Goal: Book appointment/travel/reservation

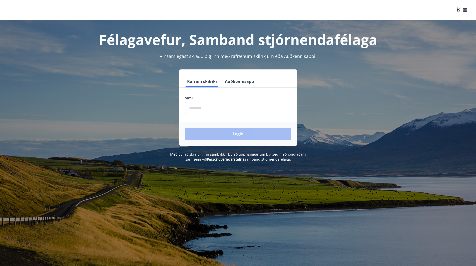
click at [214, 111] on input "phone" at bounding box center [238, 108] width 106 height 12
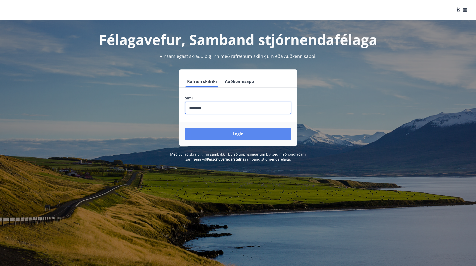
type input "********"
click at [227, 129] on button "Login" at bounding box center [238, 134] width 106 height 12
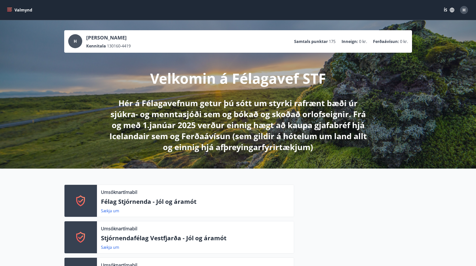
click at [13, 10] on button "Valmynd" at bounding box center [20, 10] width 28 height 9
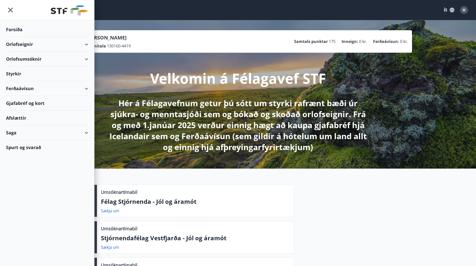
click at [36, 45] on div "Orlofseignir" at bounding box center [47, 44] width 82 height 15
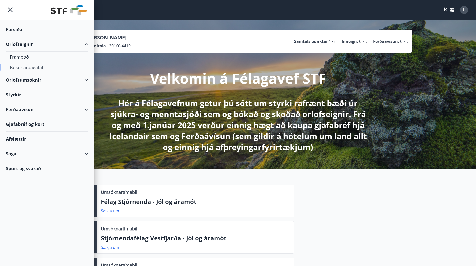
click at [26, 67] on div "Bókunardagatal" at bounding box center [47, 67] width 74 height 11
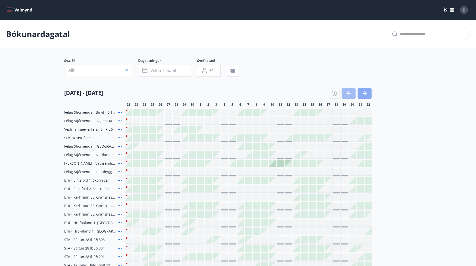
click at [363, 96] on icon "button" at bounding box center [365, 94] width 6 height 6
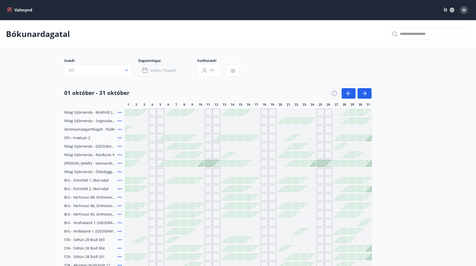
click at [165, 72] on span "Veldu tímabil" at bounding box center [164, 71] width 26 height 6
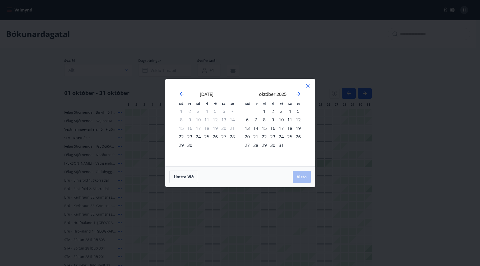
click at [272, 137] on div "23" at bounding box center [273, 137] width 9 height 9
click at [249, 145] on div "27" at bounding box center [247, 145] width 9 height 9
click at [302, 177] on span "Vista" at bounding box center [302, 177] width 10 height 6
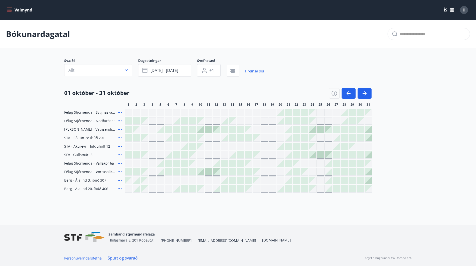
scroll to position [1, 0]
click at [119, 112] on icon at bounding box center [120, 112] width 6 height 6
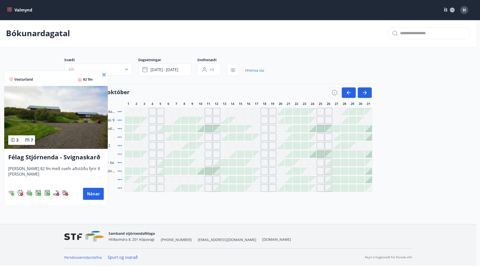
click at [103, 74] on icon at bounding box center [104, 75] width 6 height 6
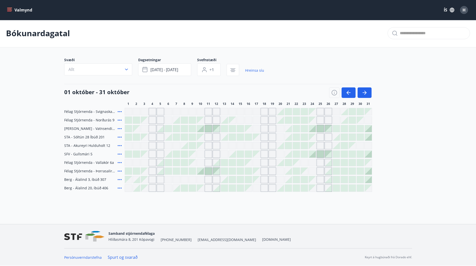
click at [119, 180] on icon at bounding box center [120, 180] width 6 height 6
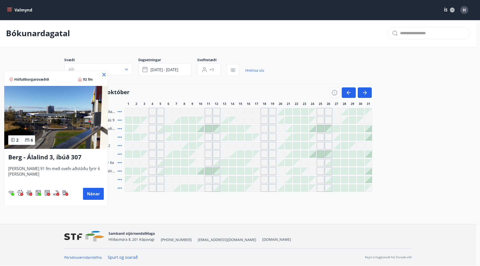
click at [105, 75] on icon at bounding box center [104, 75] width 4 height 4
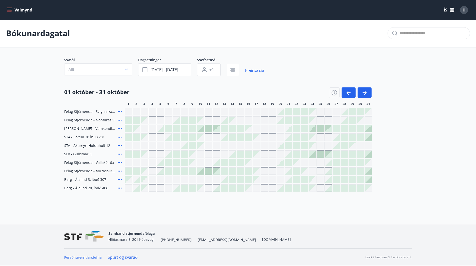
click at [122, 171] on icon at bounding box center [120, 171] width 6 height 6
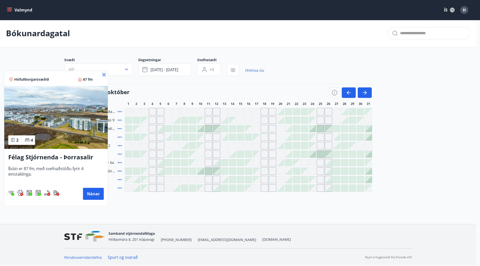
click at [105, 76] on icon at bounding box center [104, 75] width 6 height 6
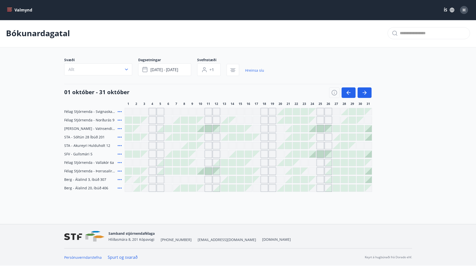
click at [119, 110] on icon at bounding box center [120, 112] width 6 height 6
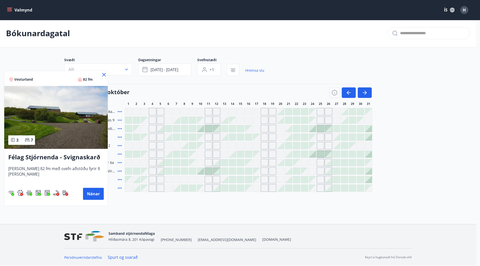
click at [53, 128] on img at bounding box center [56, 117] width 104 height 63
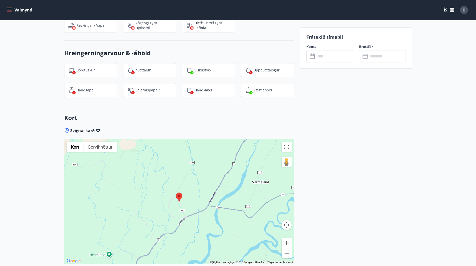
scroll to position [685, 0]
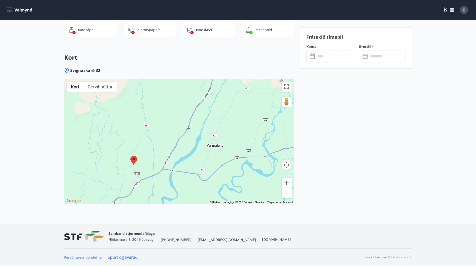
drag, startPoint x: 226, startPoint y: 135, endPoint x: 215, endPoint y: 151, distance: 19.8
click at [215, 151] on div at bounding box center [179, 141] width 230 height 125
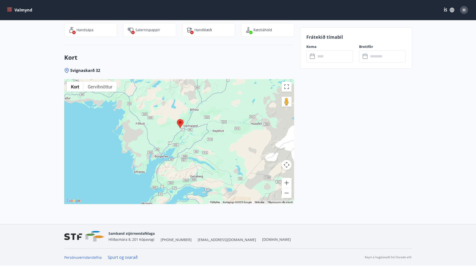
drag, startPoint x: 224, startPoint y: 151, endPoint x: 204, endPoint y: 131, distance: 27.9
click at [204, 131] on div at bounding box center [179, 141] width 230 height 125
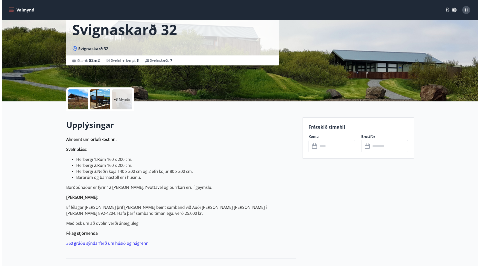
scroll to position [50, 0]
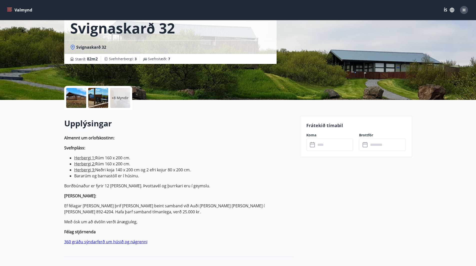
click at [114, 99] on p "+8 Myndir" at bounding box center [120, 98] width 17 height 5
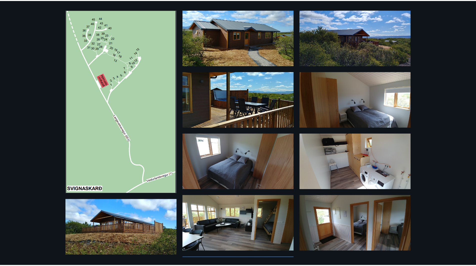
scroll to position [0, 0]
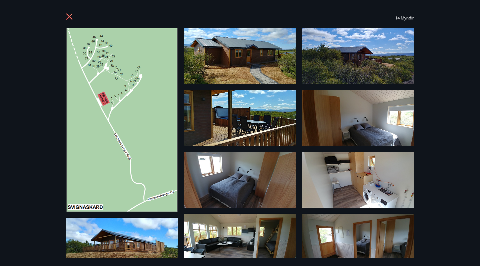
click at [67, 14] on icon at bounding box center [70, 17] width 8 height 8
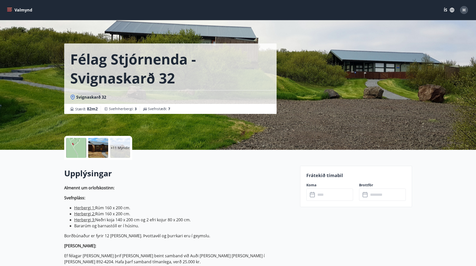
scroll to position [1, 0]
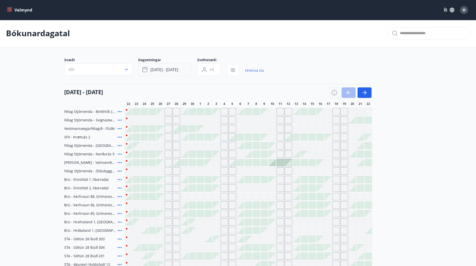
click at [153, 68] on span "[DATE] - [DATE]" at bounding box center [165, 70] width 28 height 6
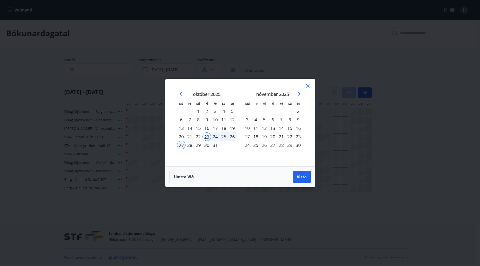
click at [384, 104] on div "Má Þr Mi Fi Fö La Su Má Þr Mi Fi Fö La Su [DATE] 1 2 3 4 5 6 7 8 9 10 11 12 13 …" at bounding box center [240, 133] width 480 height 266
click at [302, 176] on span "Vista" at bounding box center [302, 177] width 10 height 6
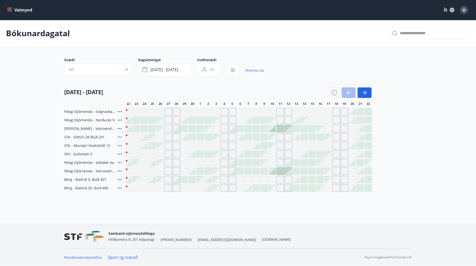
click at [144, 112] on div "Gráir dagar eru ekki bókanlegir" at bounding box center [145, 112] width 8 height 8
click at [11, 13] on button "Valmynd" at bounding box center [20, 10] width 28 height 9
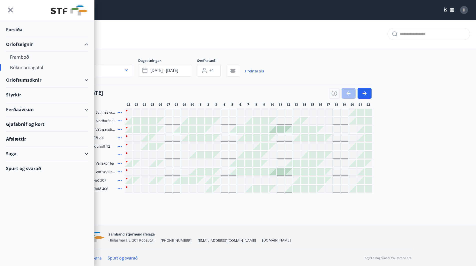
click at [24, 79] on div "Orlofsumsóknir" at bounding box center [47, 80] width 82 height 15
click at [82, 79] on div "Orlofsumsóknir" at bounding box center [47, 80] width 82 height 15
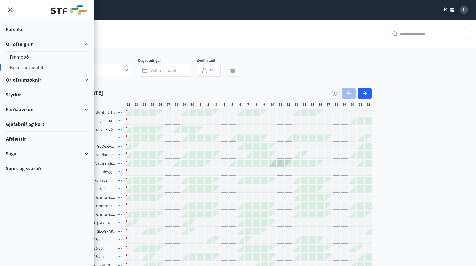
click at [87, 81] on div "Orlofsumsóknir" at bounding box center [47, 80] width 82 height 15
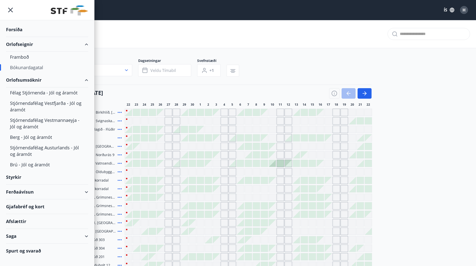
click at [80, 79] on div "Orlofsumsóknir" at bounding box center [47, 80] width 82 height 15
click at [21, 57] on div "Framboð" at bounding box center [47, 57] width 74 height 11
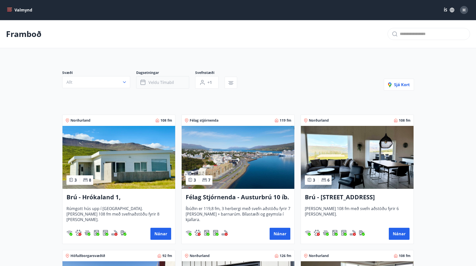
click at [154, 83] on span "Veldu tímabil" at bounding box center [162, 83] width 26 height 6
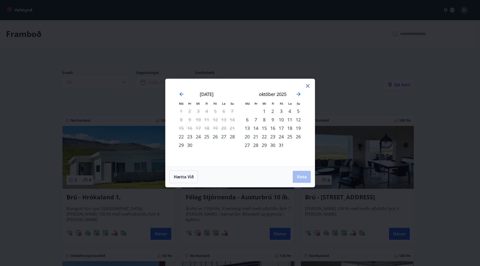
click at [272, 136] on div "23" at bounding box center [273, 137] width 9 height 9
click at [251, 145] on div "27" at bounding box center [247, 145] width 9 height 9
click at [304, 179] on span "Vista" at bounding box center [302, 177] width 10 height 6
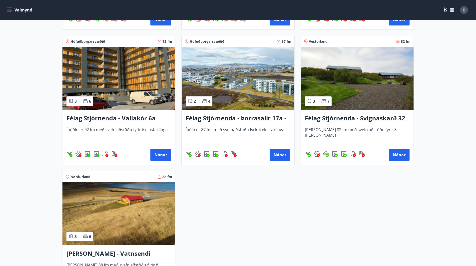
scroll to position [349, 0]
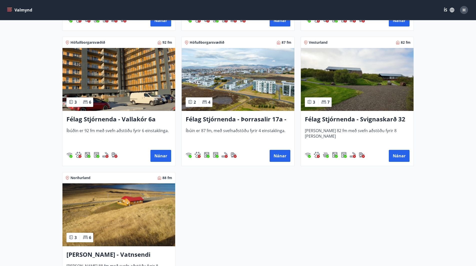
drag, startPoint x: 432, startPoint y: 120, endPoint x: 338, endPoint y: 119, distance: 94.5
drag, startPoint x: 338, startPoint y: 119, endPoint x: 445, endPoint y: 138, distance: 108.9
click at [397, 156] on button "Nánar" at bounding box center [399, 156] width 21 height 12
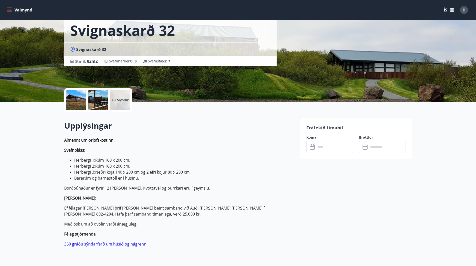
scroll to position [50, 0]
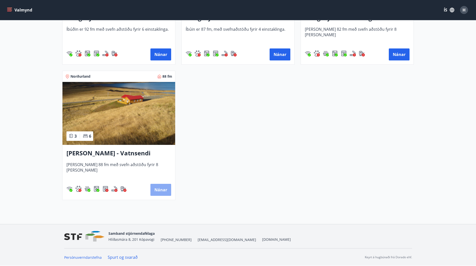
click at [163, 193] on button "Nánar" at bounding box center [161, 190] width 21 height 12
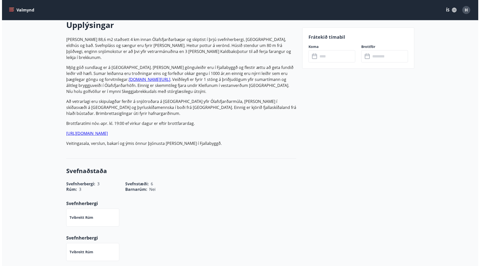
scroll to position [75, 0]
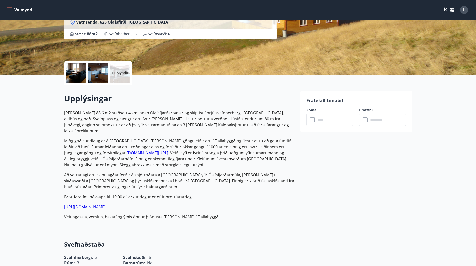
click at [121, 75] on p "+1 Myndir" at bounding box center [120, 73] width 17 height 5
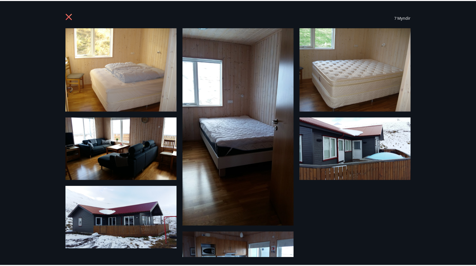
scroll to position [0, 0]
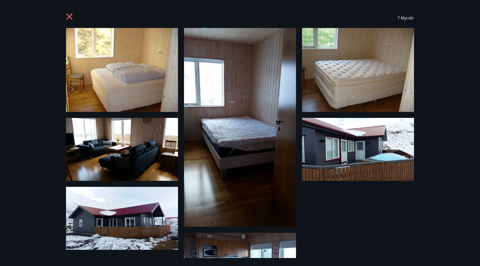
click at [71, 15] on icon at bounding box center [69, 17] width 6 height 6
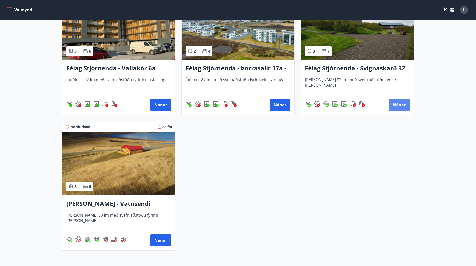
click at [401, 109] on button "Nánar" at bounding box center [399, 105] width 21 height 12
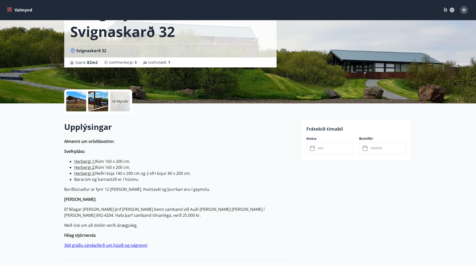
scroll to position [50, 0]
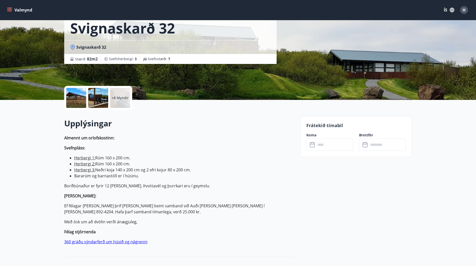
click at [327, 144] on input "text" at bounding box center [334, 145] width 37 height 12
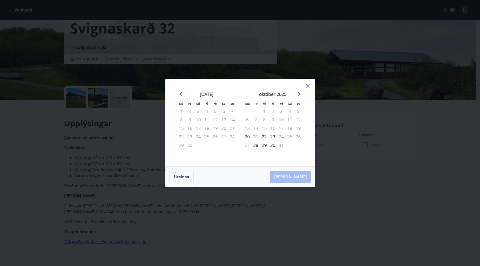
click at [274, 138] on div "23" at bounding box center [273, 137] width 9 height 9
click at [246, 146] on div "27" at bounding box center [247, 145] width 9 height 9
click at [307, 86] on icon at bounding box center [308, 86] width 6 height 6
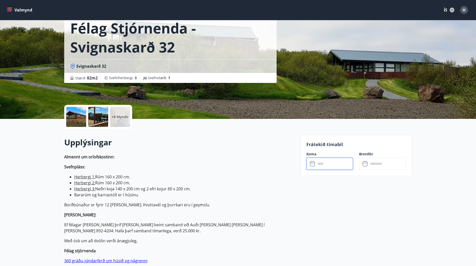
scroll to position [0, 0]
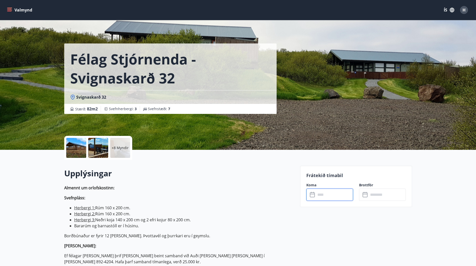
click at [337, 193] on input "text" at bounding box center [334, 195] width 37 height 12
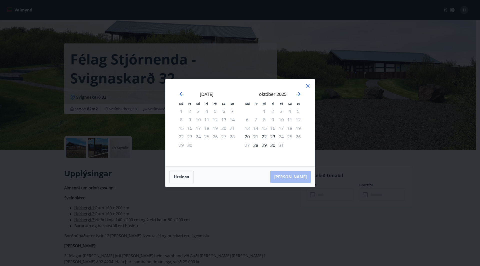
click at [271, 138] on div "23" at bounding box center [273, 137] width 9 height 9
click at [282, 138] on div "24" at bounding box center [281, 137] width 9 height 9
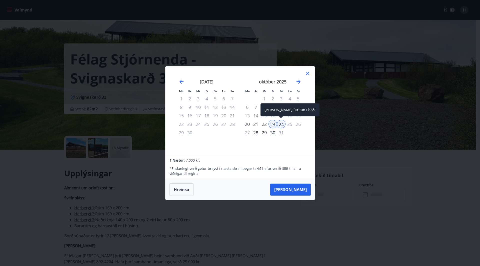
click at [280, 124] on div "24" at bounding box center [281, 124] width 9 height 9
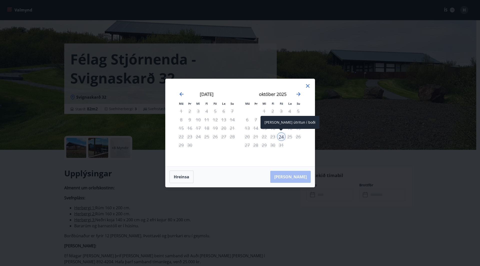
click at [283, 136] on div "24" at bounding box center [281, 137] width 9 height 9
click at [308, 87] on icon at bounding box center [308, 86] width 6 height 6
